Goal: Task Accomplishment & Management: Complete application form

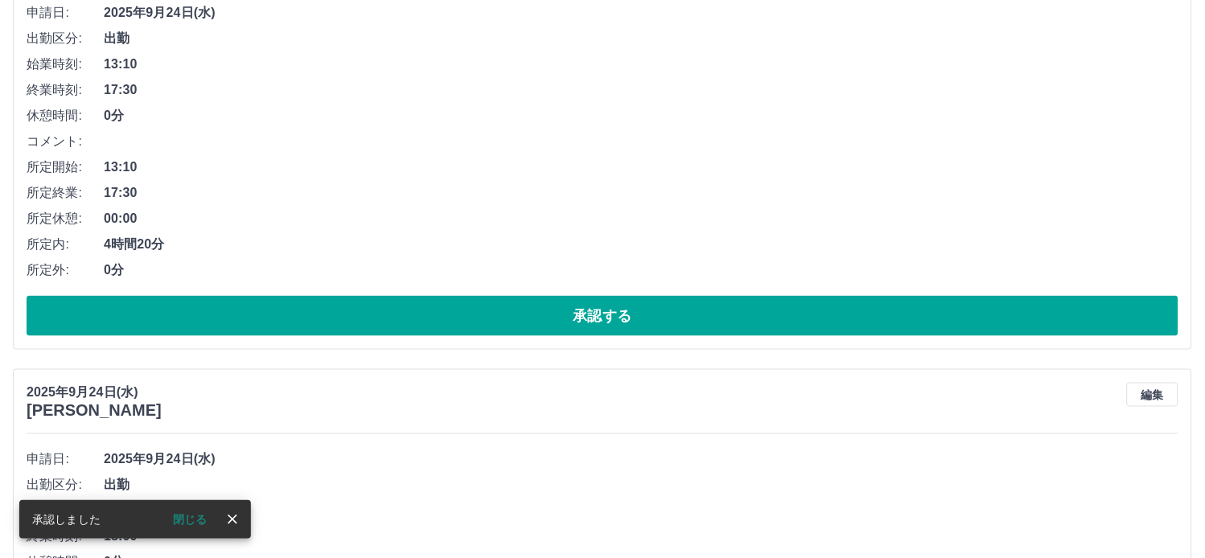
scroll to position [947, 0]
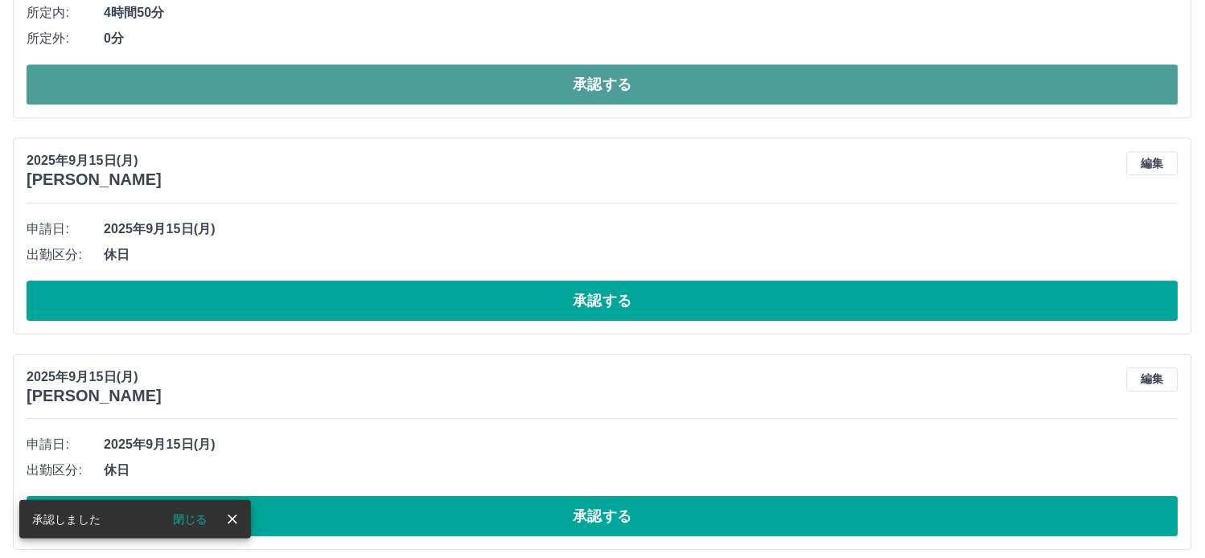
click at [602, 78] on button "承認する" at bounding box center [603, 84] width 1152 height 40
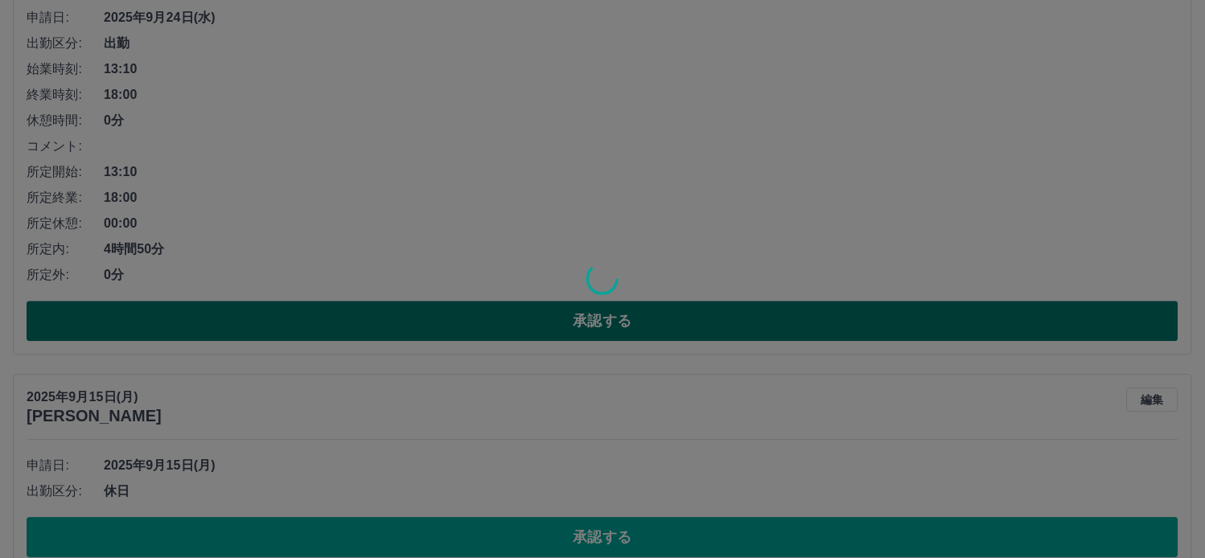
scroll to position [589, 0]
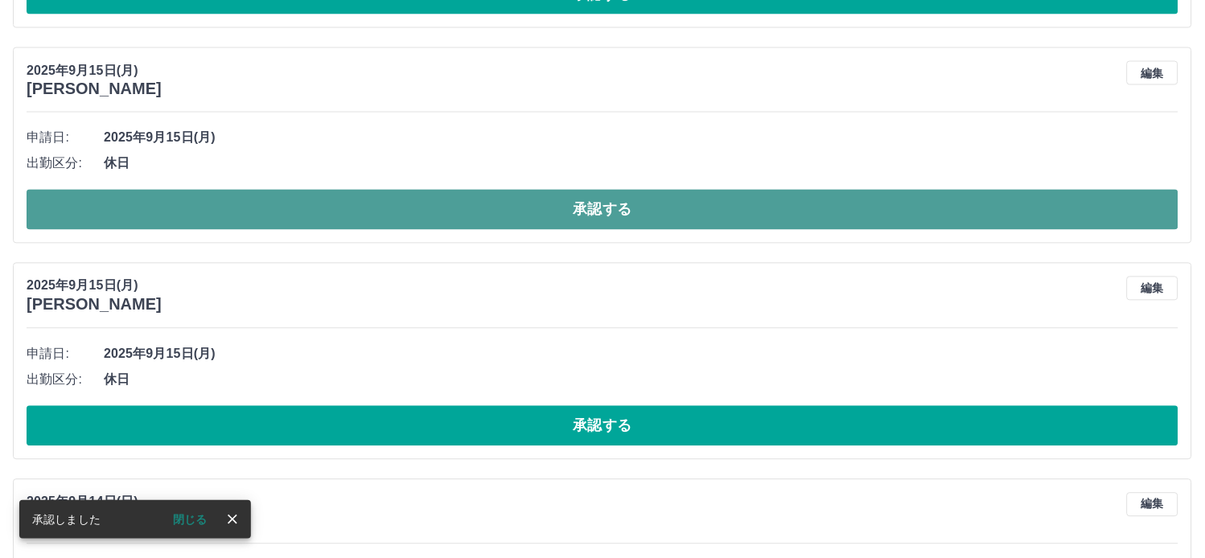
click at [599, 210] on button "承認する" at bounding box center [603, 210] width 1152 height 40
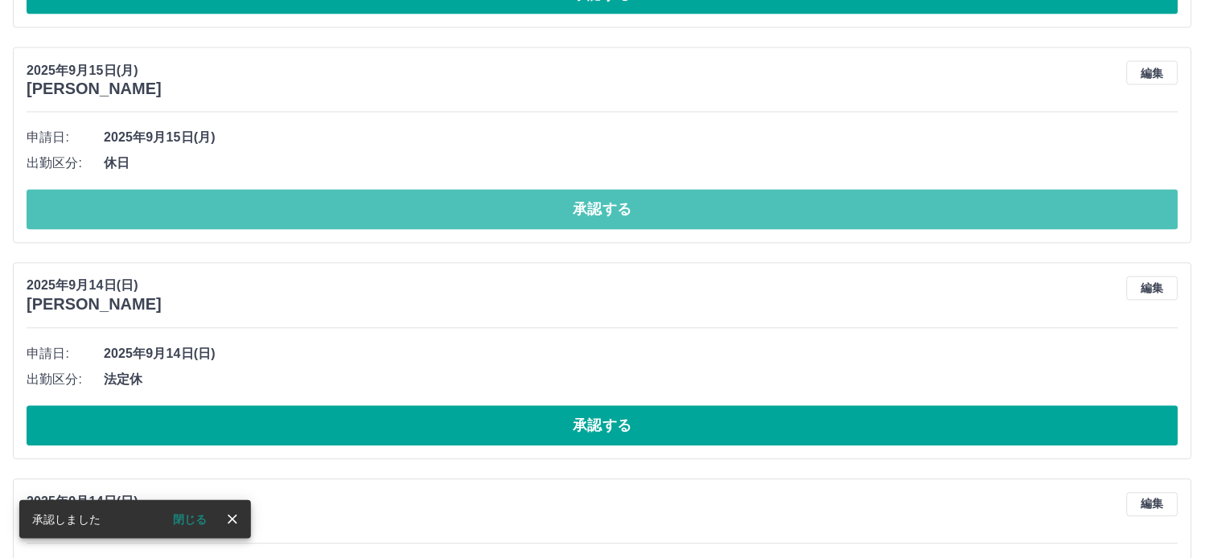
click at [599, 210] on button "承認する" at bounding box center [603, 210] width 1152 height 40
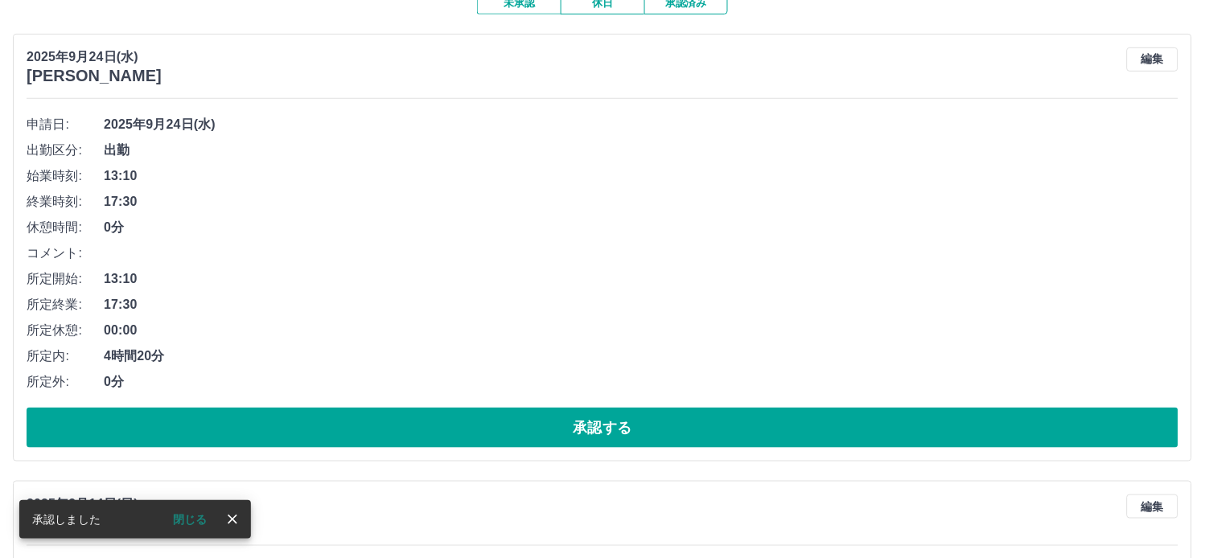
scroll to position [155, 0]
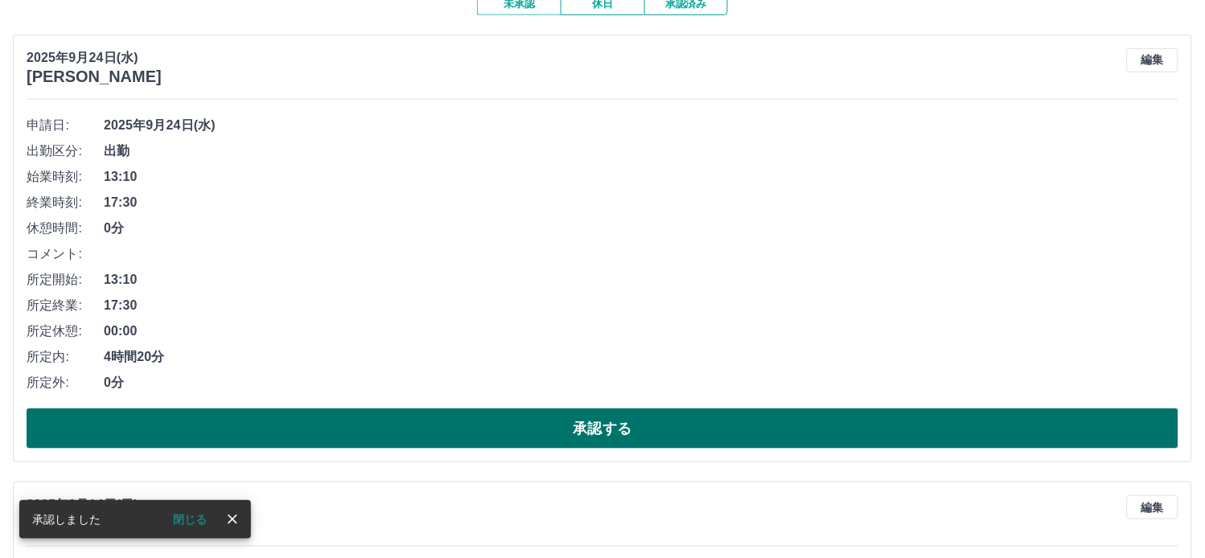
click at [597, 428] on button "承認する" at bounding box center [603, 429] width 1152 height 40
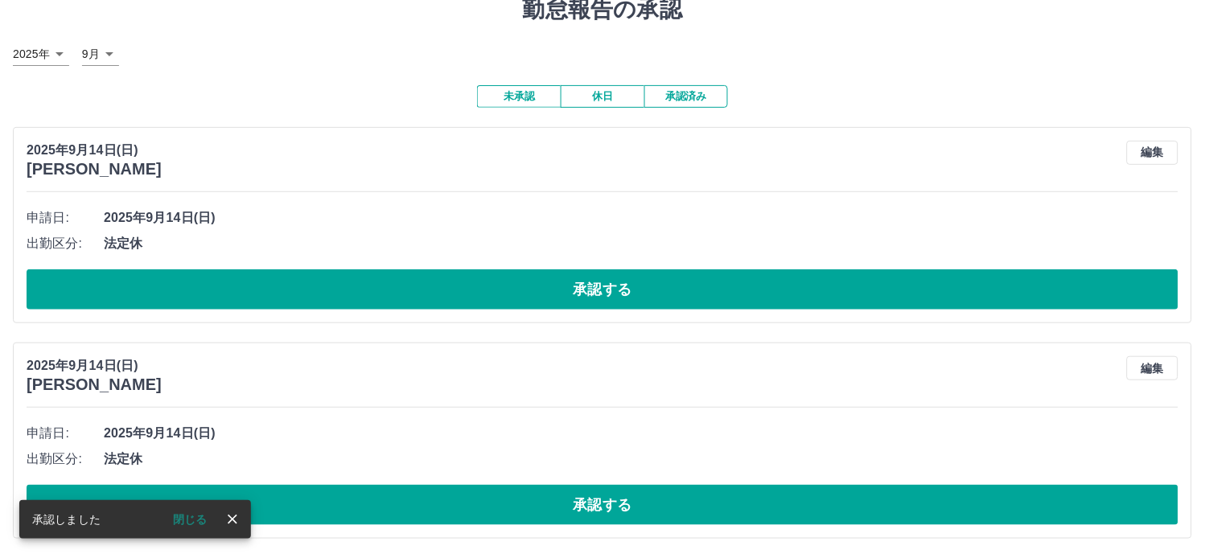
scroll to position [65, 0]
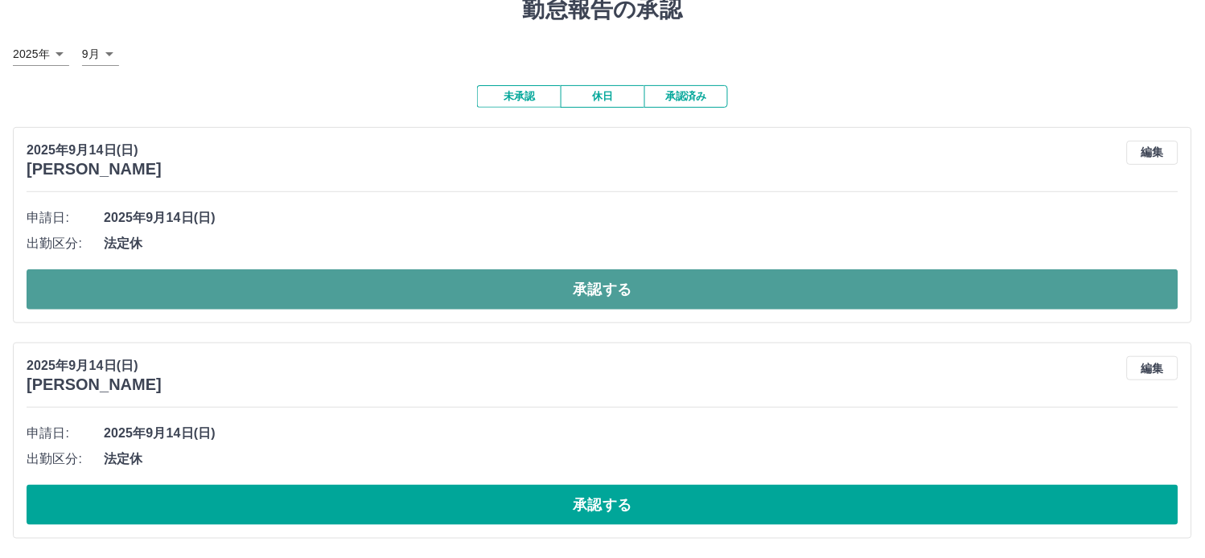
click at [607, 298] on button "承認する" at bounding box center [603, 289] width 1152 height 40
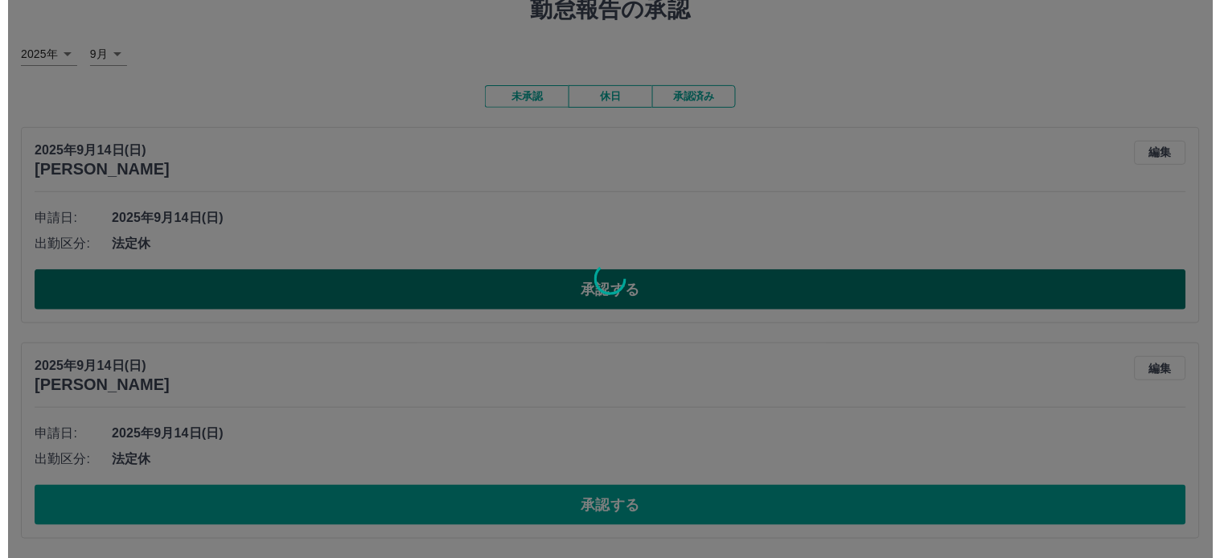
scroll to position [0, 0]
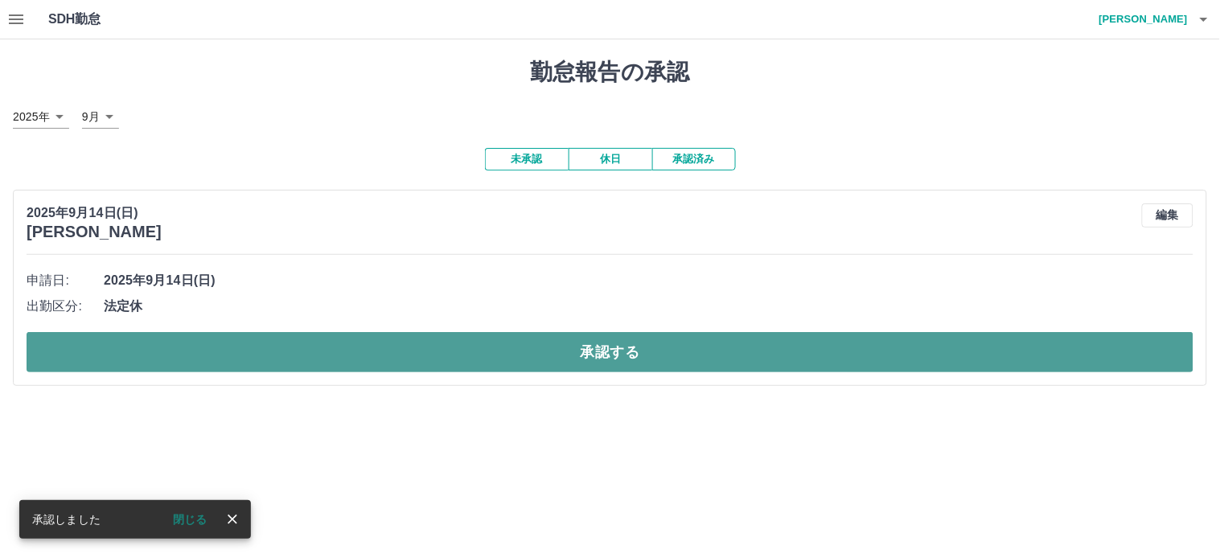
click at [613, 357] on button "承認する" at bounding box center [610, 352] width 1167 height 40
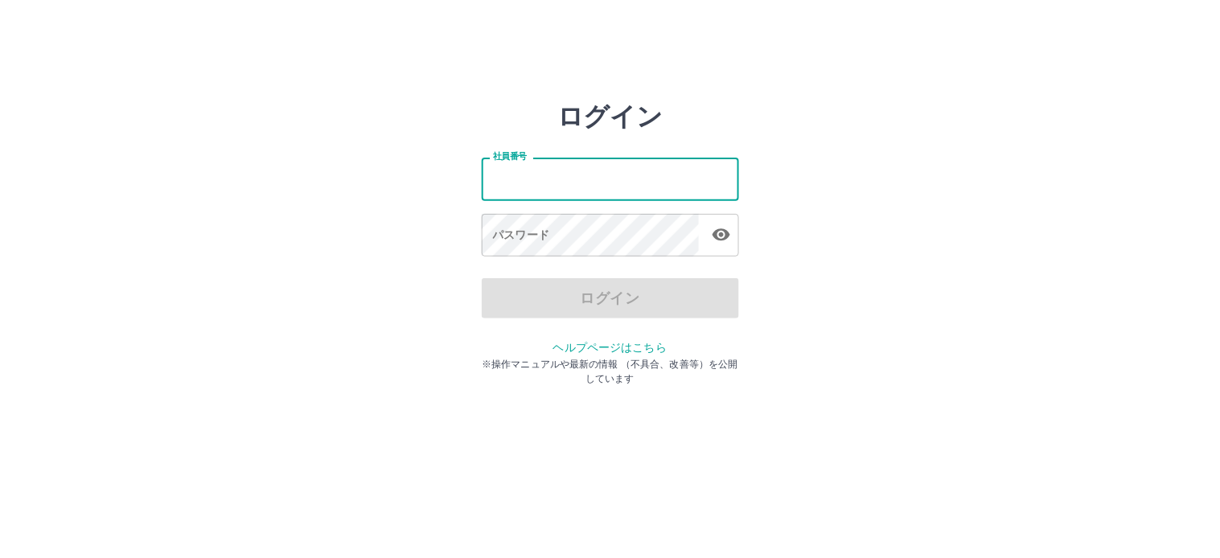
click at [582, 185] on input "社員番号" at bounding box center [610, 179] width 257 height 43
type input "*******"
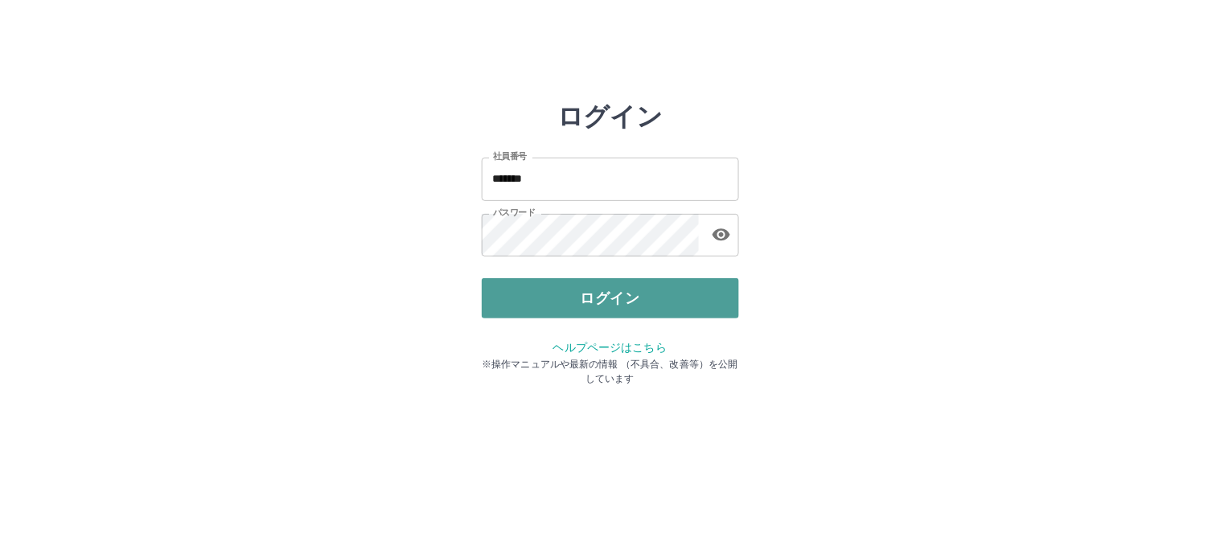
click at [624, 298] on button "ログイン" at bounding box center [610, 298] width 257 height 40
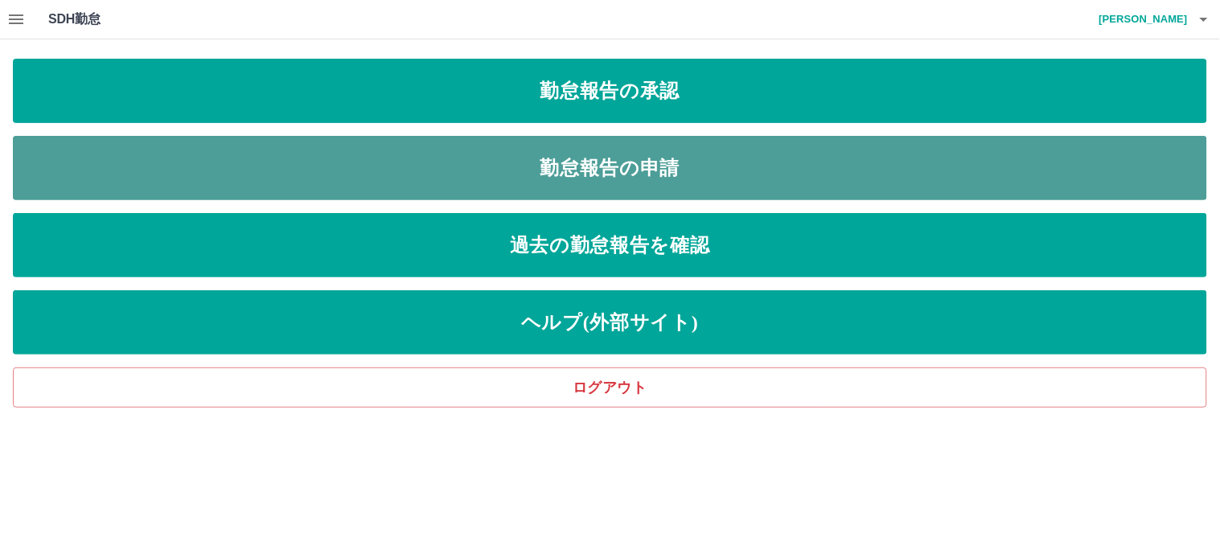
click at [615, 166] on link "勤怠報告の申請" at bounding box center [610, 168] width 1194 height 64
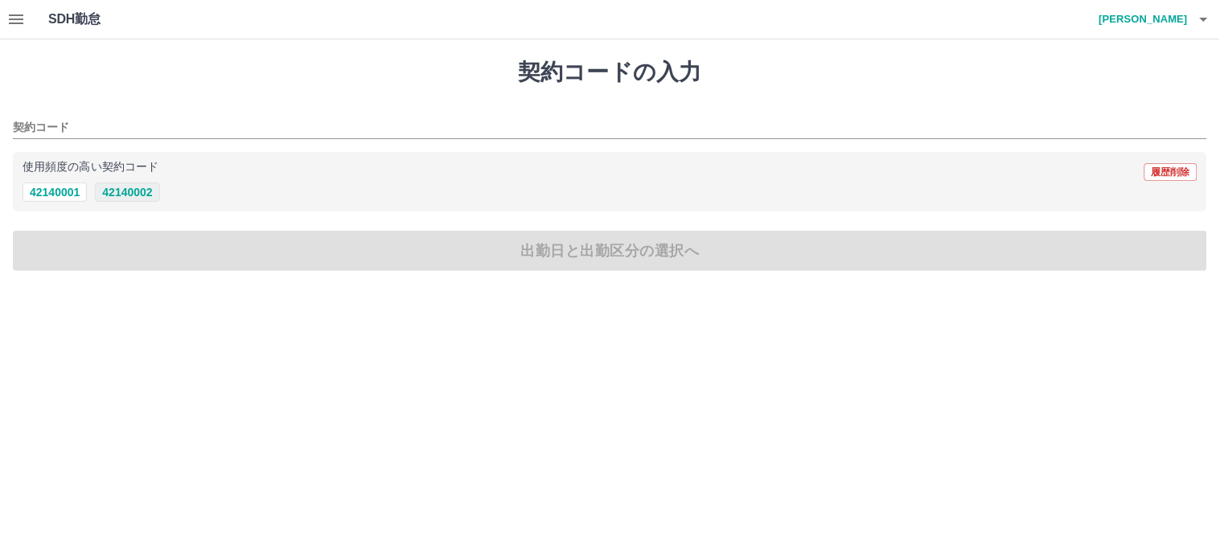
click at [133, 199] on button "42140002" at bounding box center [127, 192] width 64 height 19
type input "********"
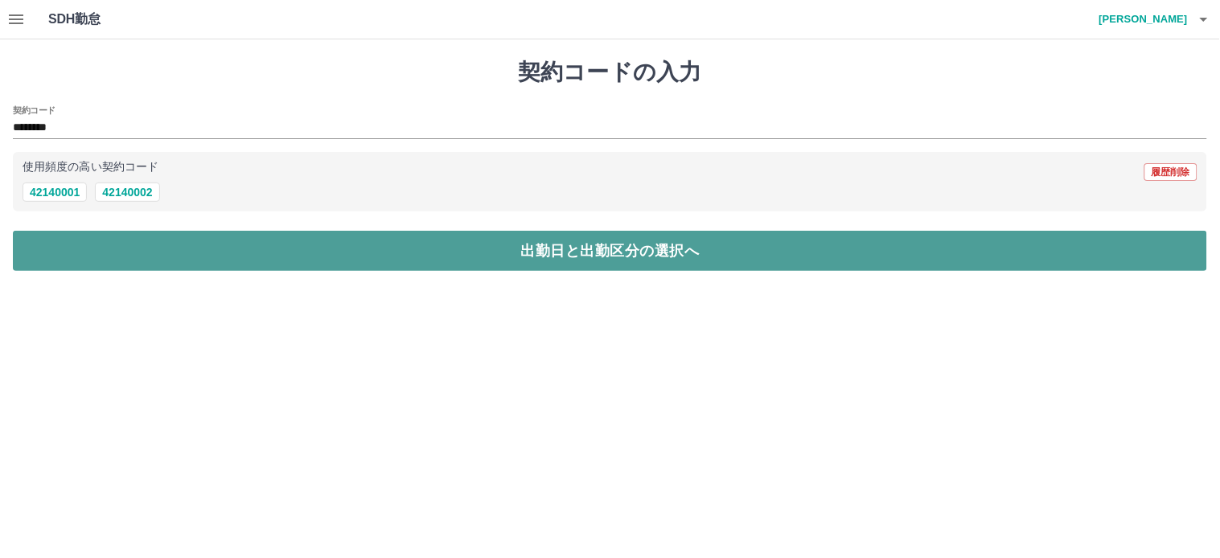
click at [564, 248] on button "出勤日と出勤区分の選択へ" at bounding box center [610, 251] width 1194 height 40
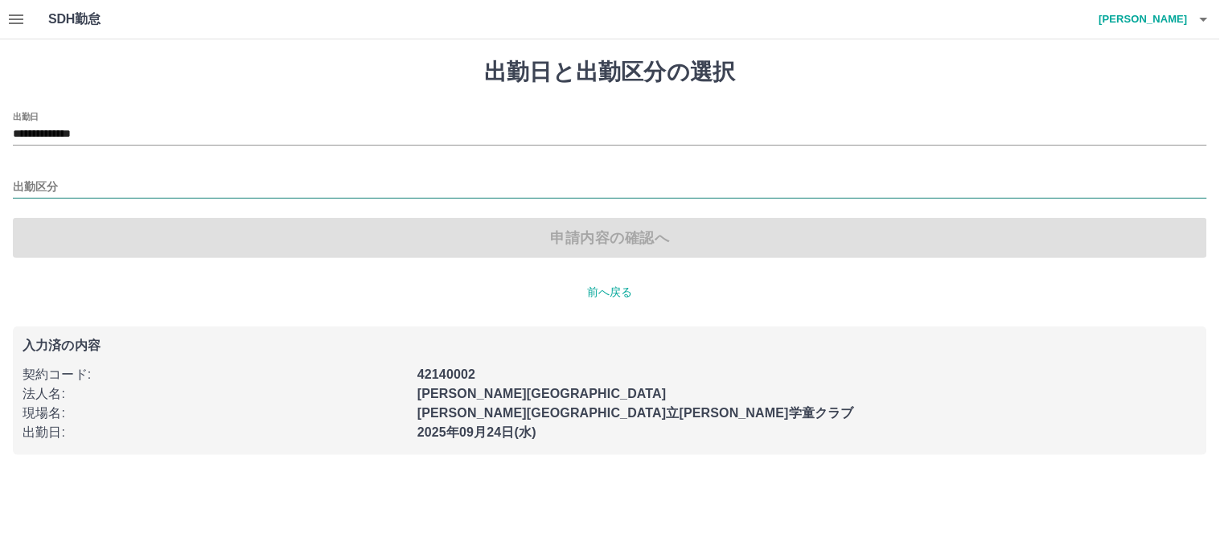
click at [101, 180] on input "出勤区分" at bounding box center [610, 188] width 1194 height 20
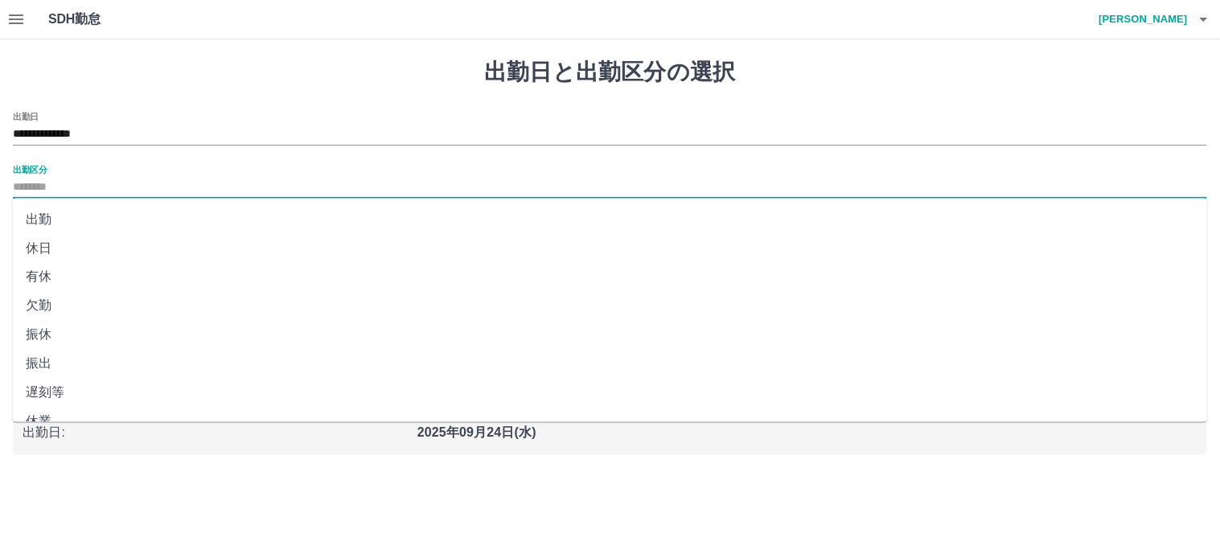
click at [57, 220] on li "出勤" at bounding box center [610, 219] width 1195 height 29
type input "**"
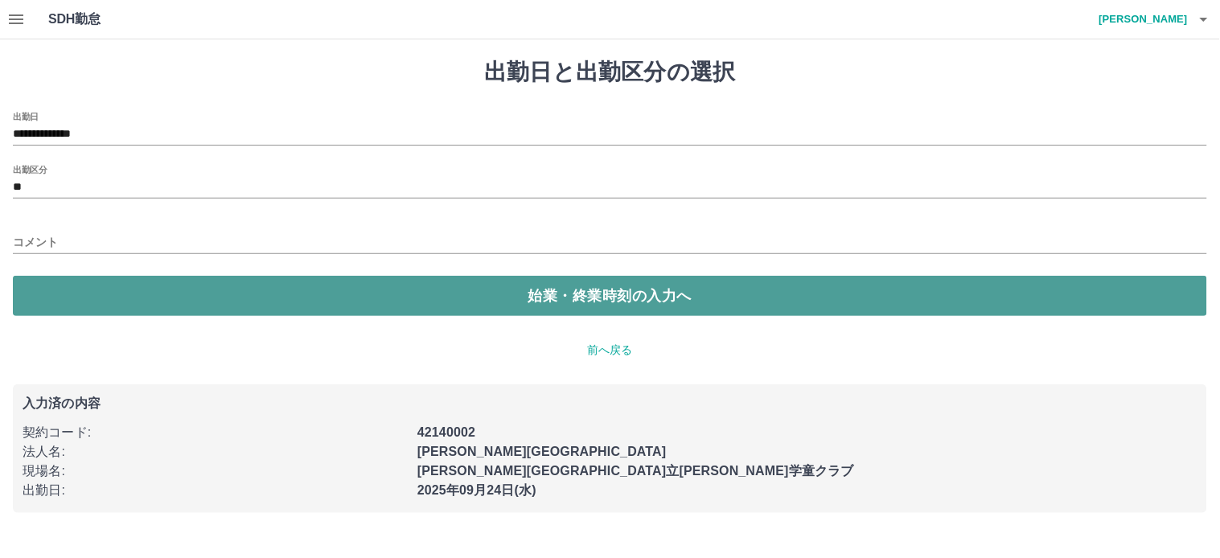
click at [376, 294] on button "始業・終業時刻の入力へ" at bounding box center [610, 296] width 1194 height 40
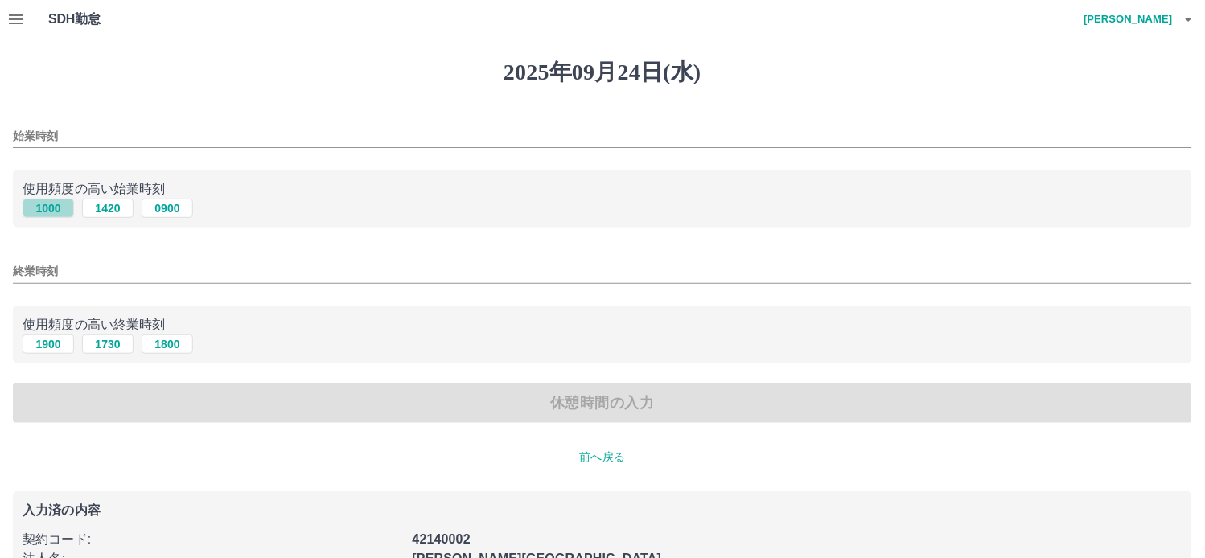
click at [60, 207] on button "1000" at bounding box center [48, 208] width 51 height 19
type input "****"
click at [59, 347] on button "1900" at bounding box center [48, 344] width 51 height 19
type input "****"
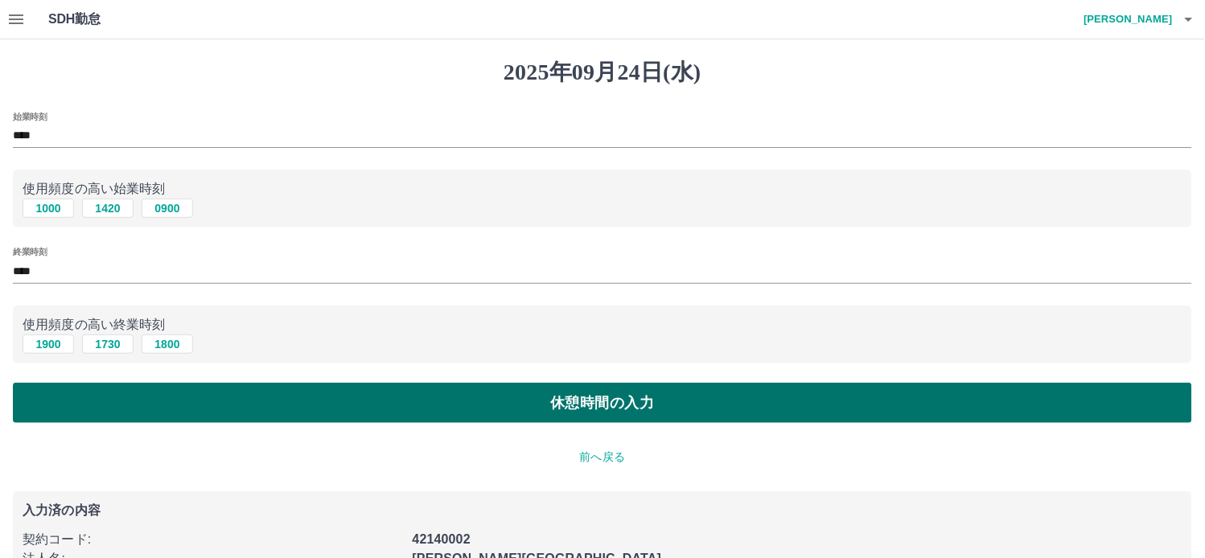
drag, startPoint x: 569, startPoint y: 394, endPoint x: 421, endPoint y: 336, distance: 158.9
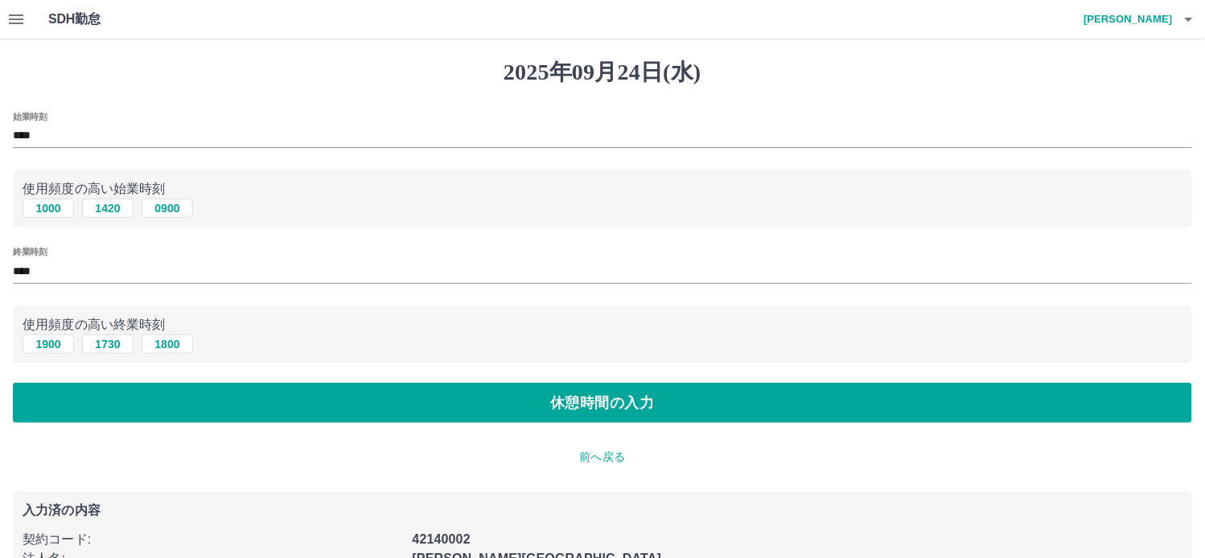
click at [569, 392] on button "休憩時間の入力" at bounding box center [602, 403] width 1179 height 40
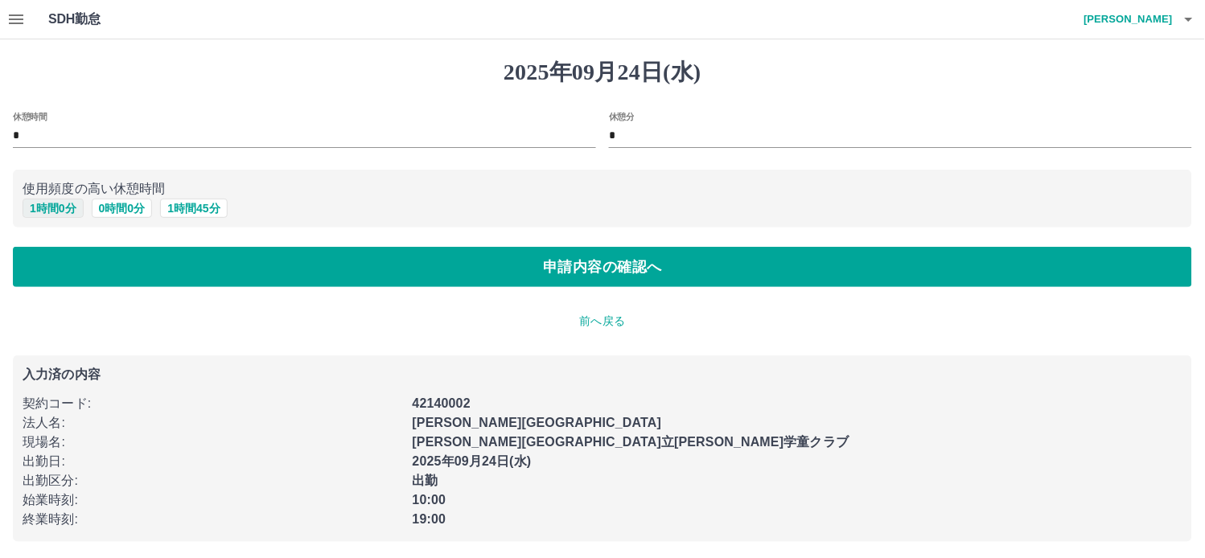
click at [33, 206] on button "1 時間 0 分" at bounding box center [53, 208] width 61 height 19
type input "*"
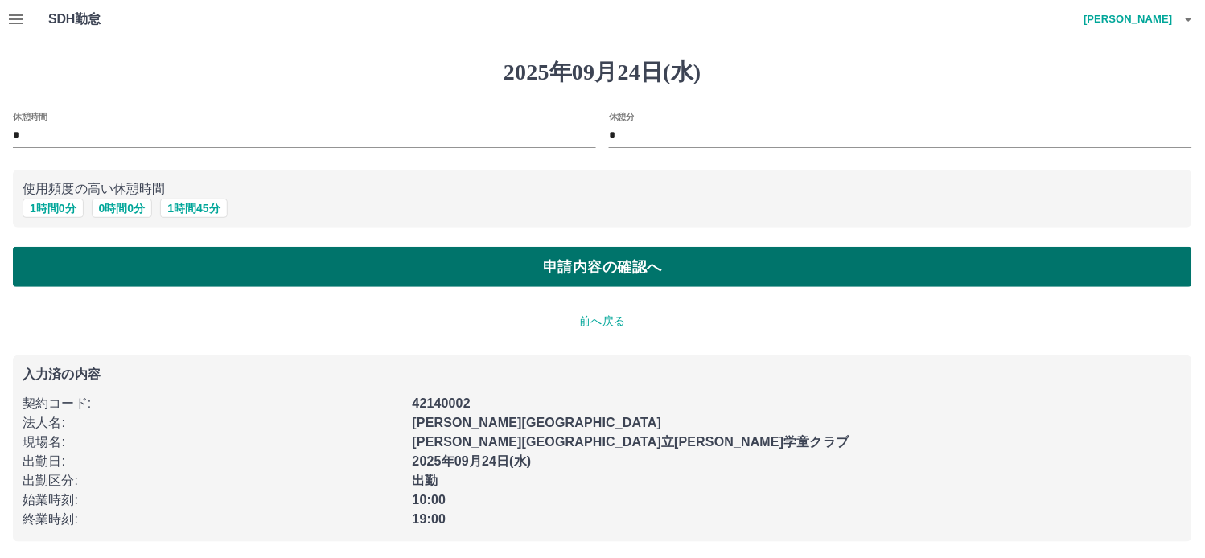
click at [598, 269] on button "申請内容の確認へ" at bounding box center [602, 267] width 1179 height 40
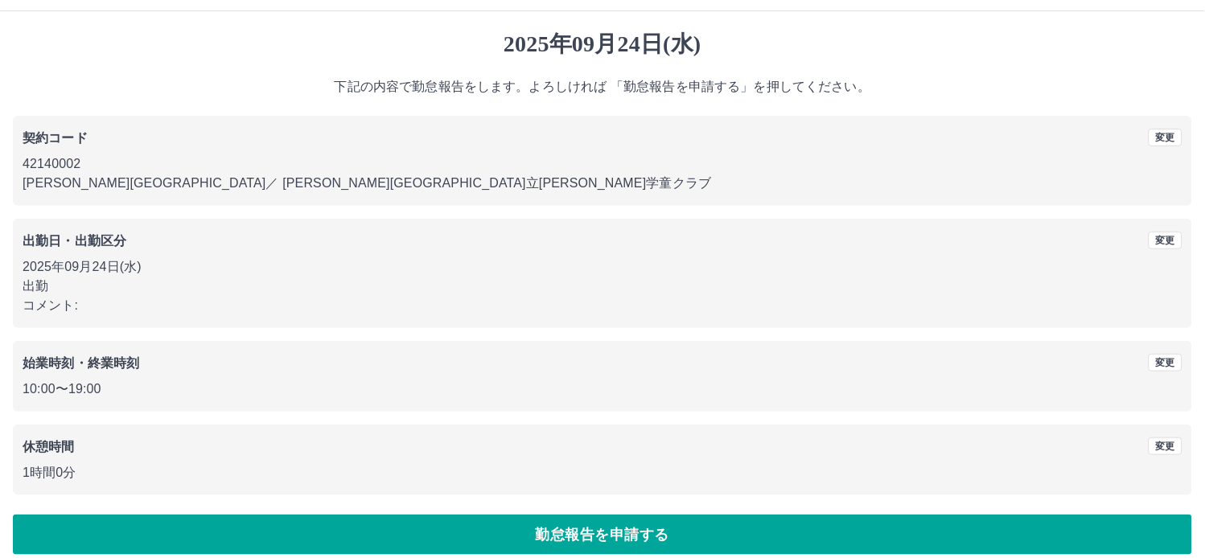
scroll to position [43, 0]
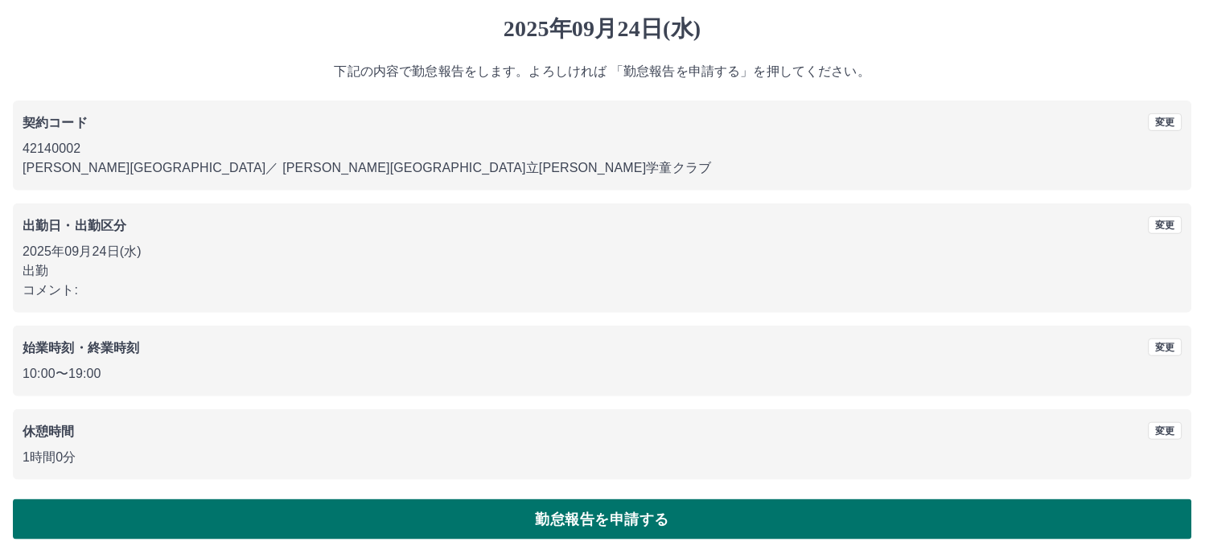
click at [636, 524] on button "勤怠報告を申請する" at bounding box center [602, 519] width 1179 height 40
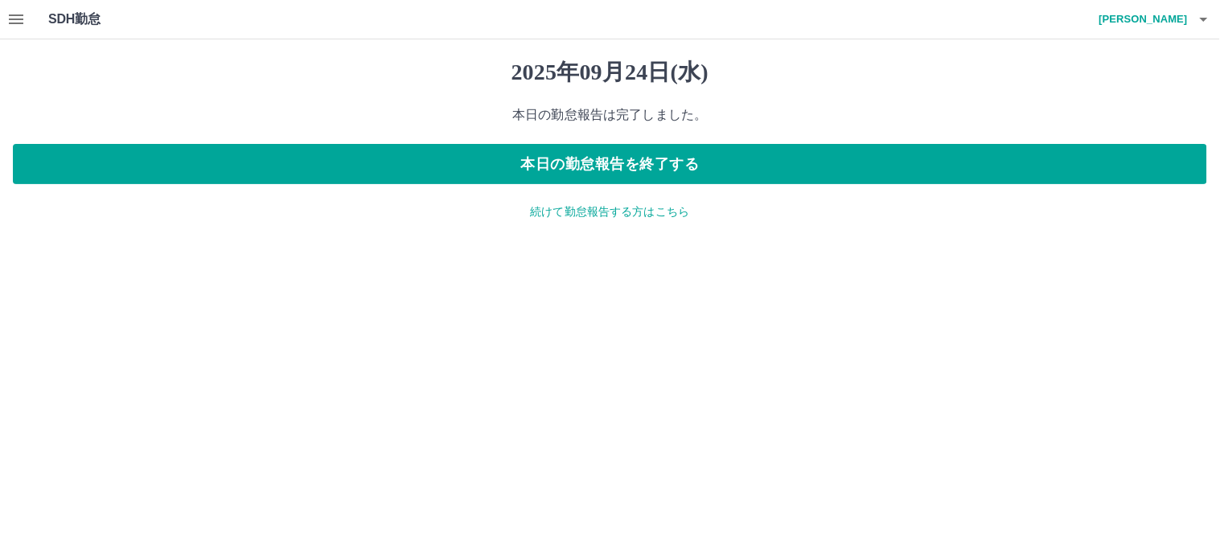
click at [573, 216] on p "続けて勤怠報告する方はこちら" at bounding box center [610, 211] width 1194 height 17
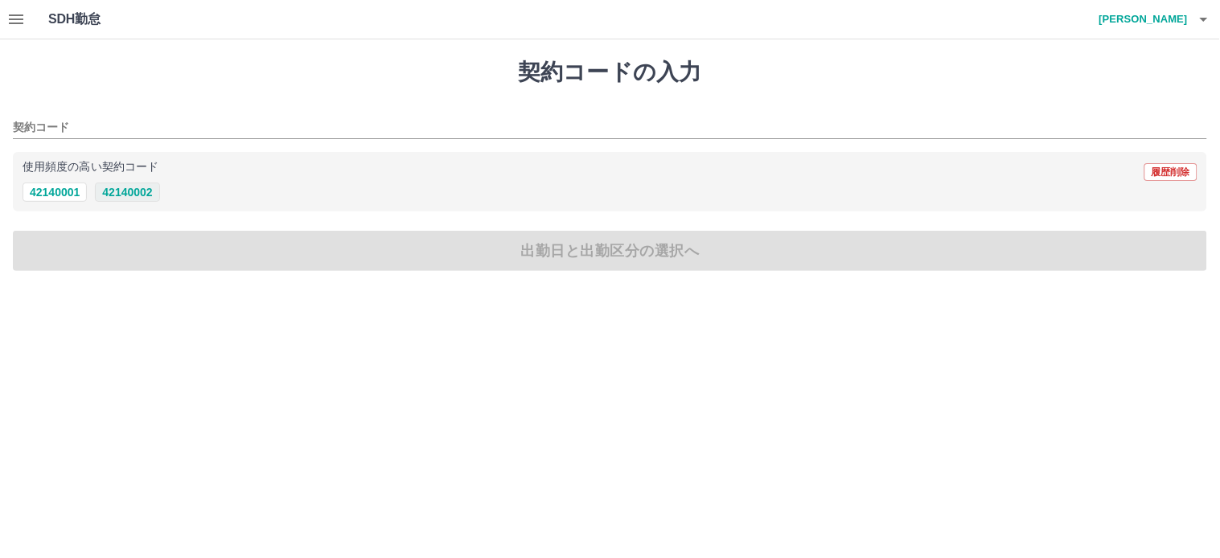
click at [109, 195] on button "42140002" at bounding box center [127, 192] width 64 height 19
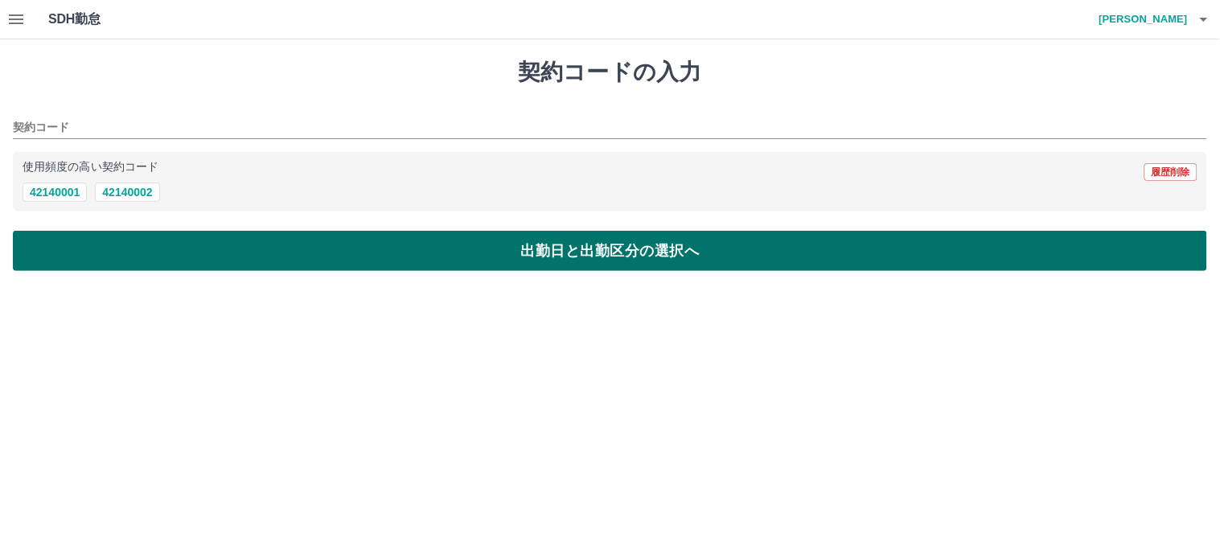
type input "********"
click at [536, 256] on button "出勤日と出勤区分の選択へ" at bounding box center [610, 251] width 1194 height 40
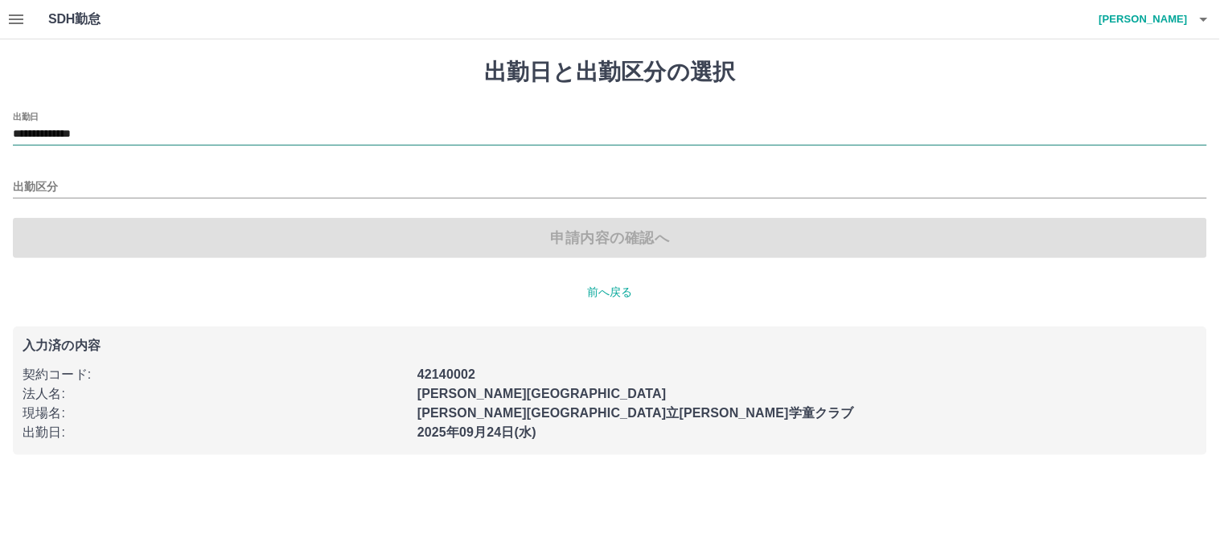
click at [33, 138] on input "**********" at bounding box center [610, 135] width 1194 height 20
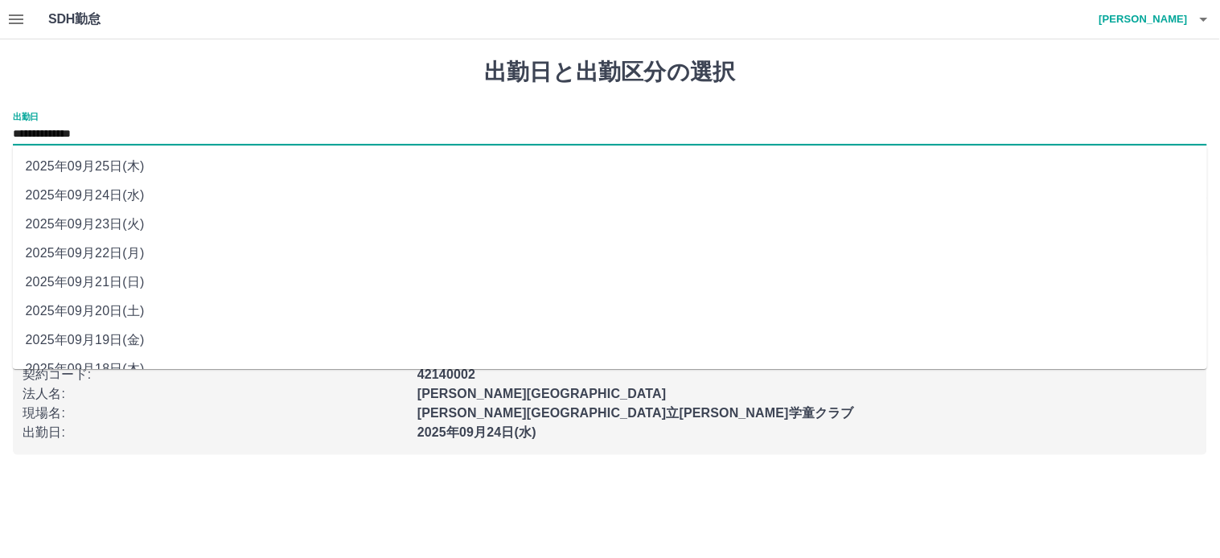
click at [84, 223] on li "2025年09月23日(火)" at bounding box center [610, 224] width 1195 height 29
type input "**********"
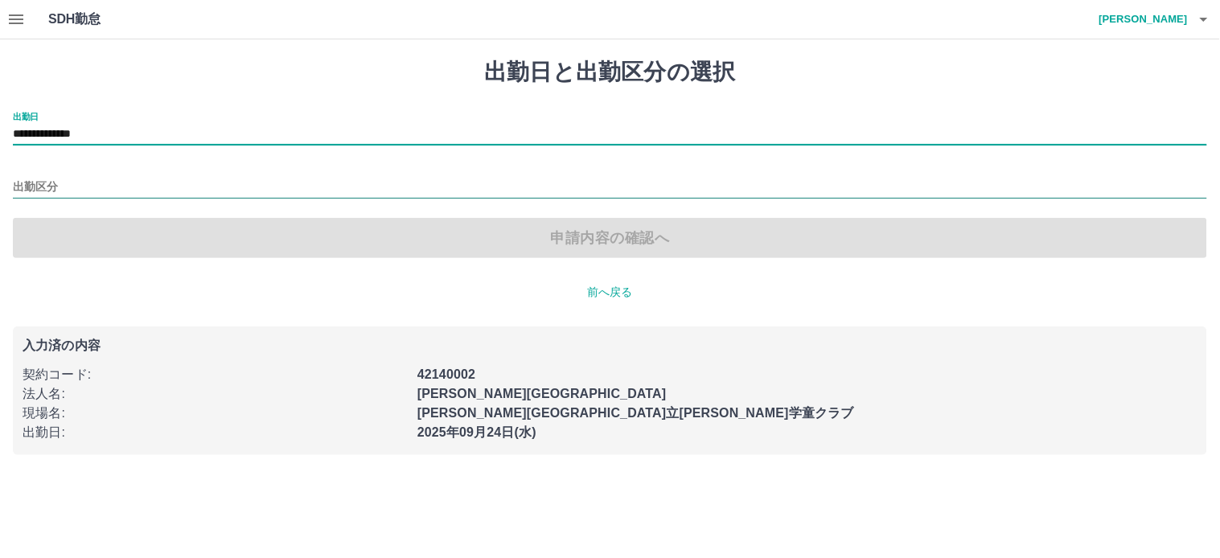
click at [56, 185] on input "出勤区分" at bounding box center [610, 188] width 1194 height 20
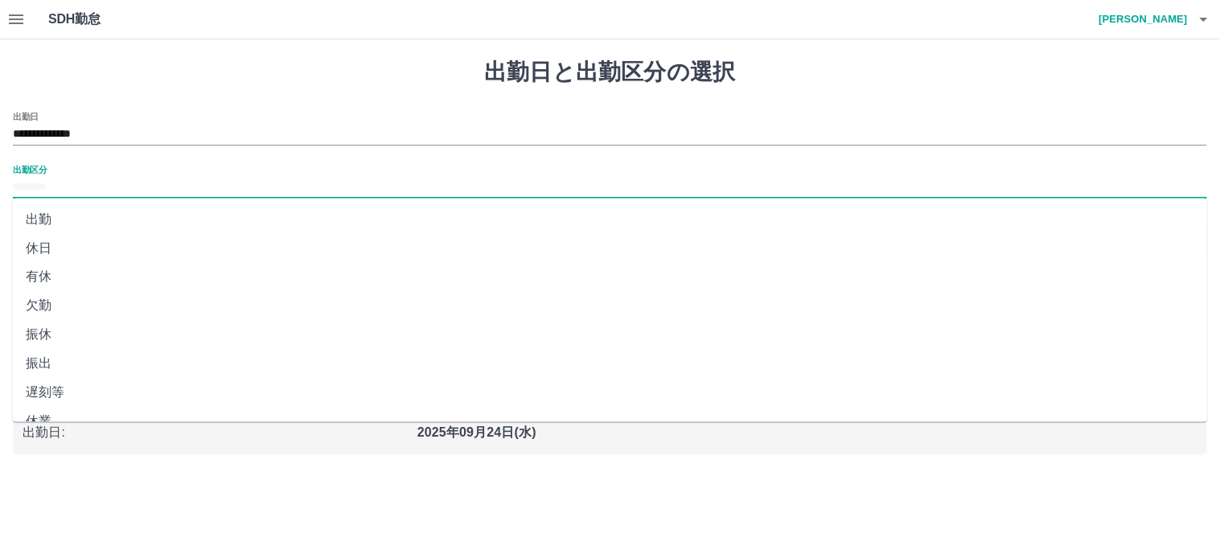
click at [52, 254] on li "休日" at bounding box center [610, 248] width 1195 height 29
type input "**"
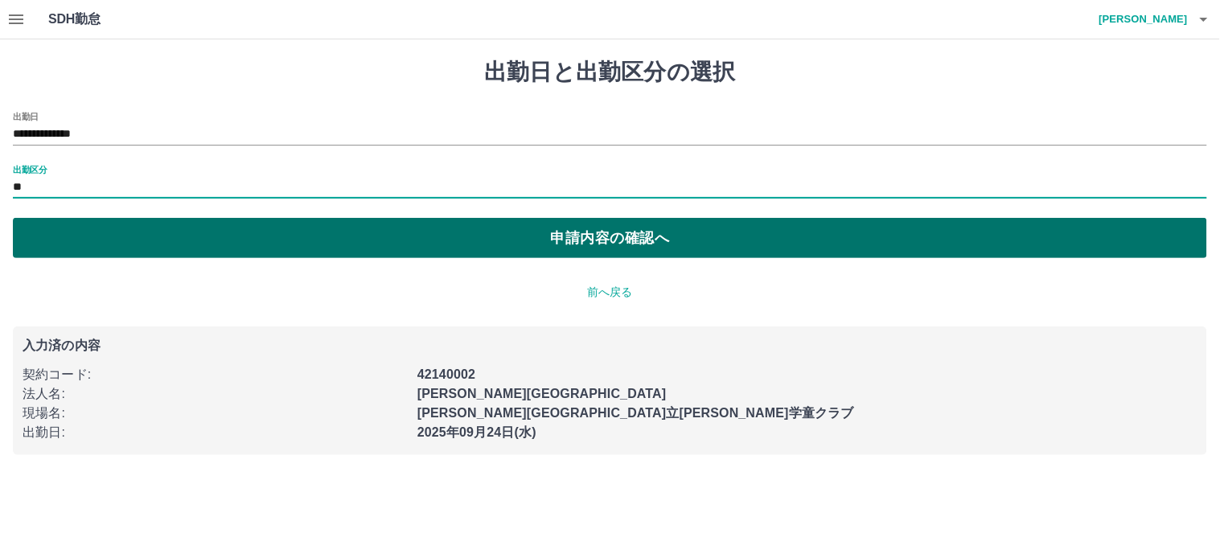
click at [609, 236] on button "申請内容の確認へ" at bounding box center [610, 238] width 1194 height 40
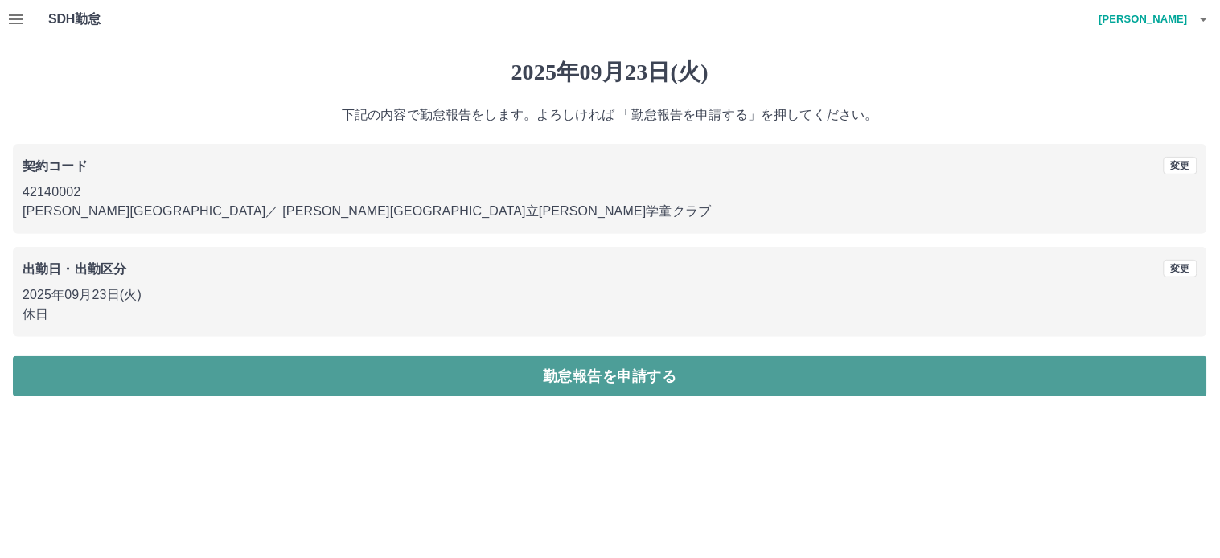
click at [581, 365] on button "勤怠報告を申請する" at bounding box center [610, 376] width 1194 height 40
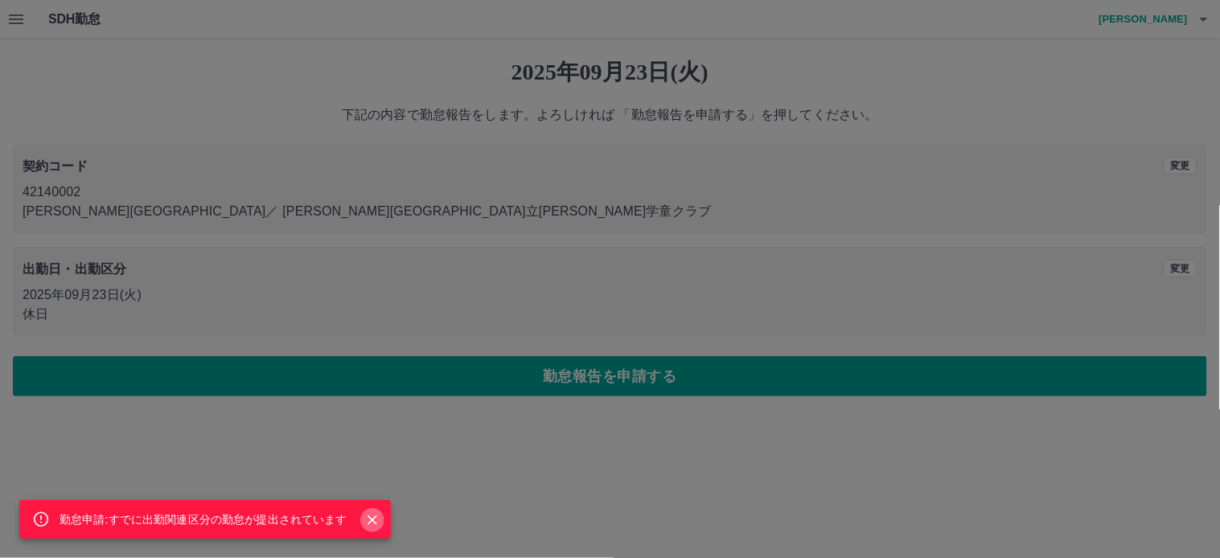
click at [365, 518] on icon "Close" at bounding box center [372, 520] width 16 height 16
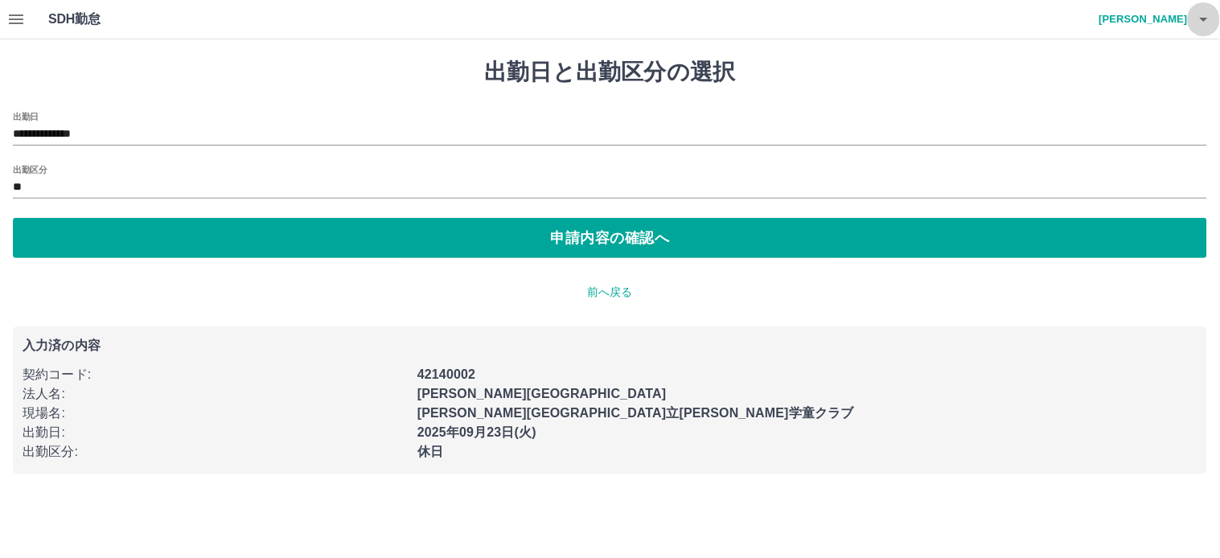
click at [1206, 21] on icon "button" at bounding box center [1203, 19] width 19 height 19
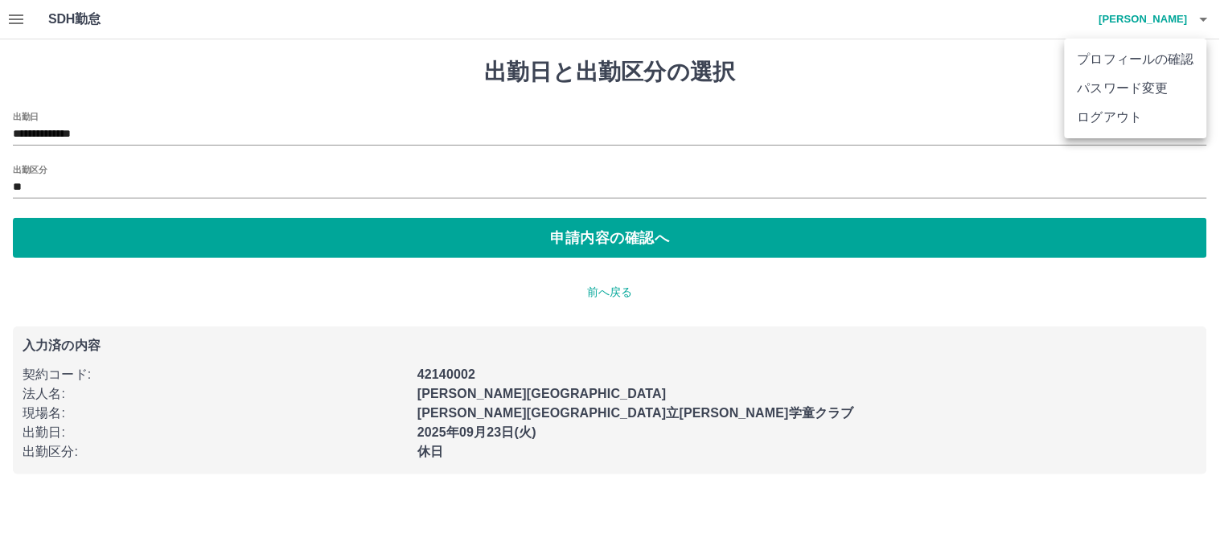
click at [1104, 118] on li "ログアウト" at bounding box center [1136, 117] width 142 height 29
